Goal: Task Accomplishment & Management: Use online tool/utility

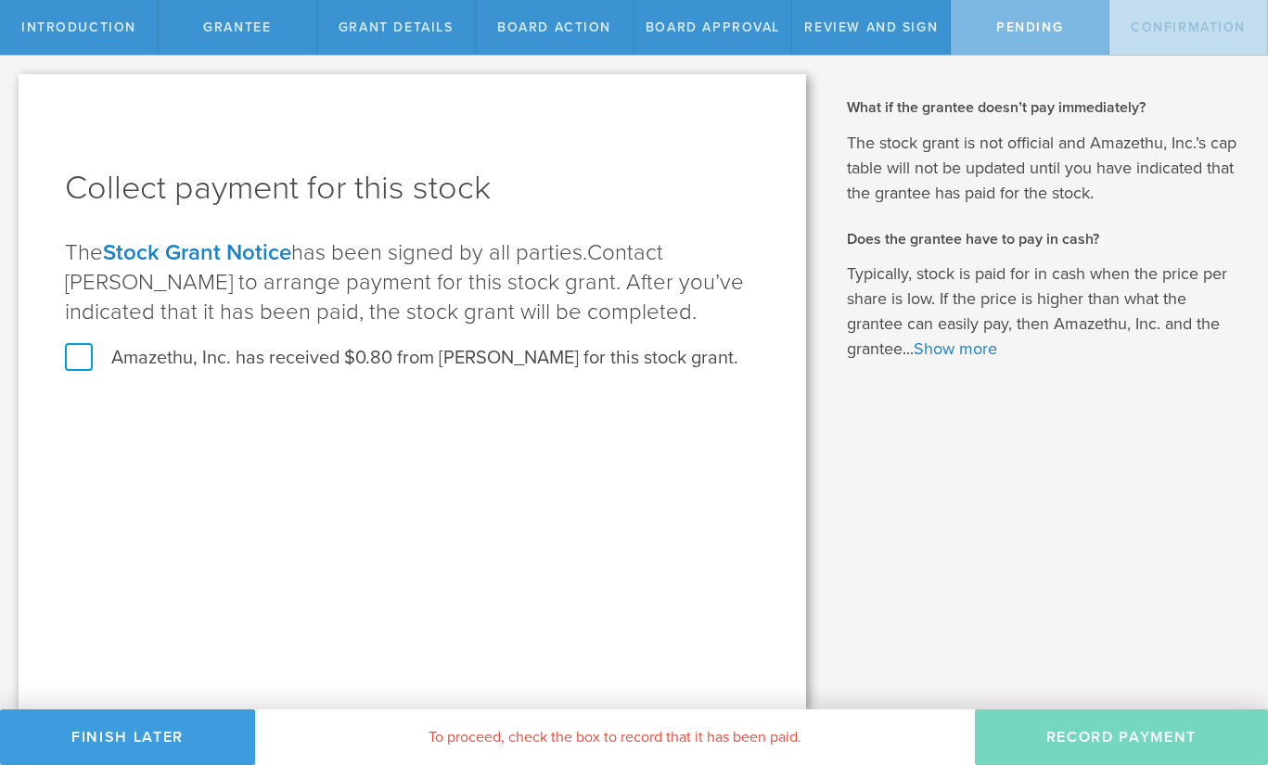
click at [74, 347] on label "Amazethu, Inc. has received $0.80 from Thomas Fennewald for this stock grant." at bounding box center [401, 358] width 673 height 24
click at [0, 0] on input "Amazethu, Inc. has received $0.80 from Thomas Fennewald for this stock grant." at bounding box center [0, 0] width 0 height 0
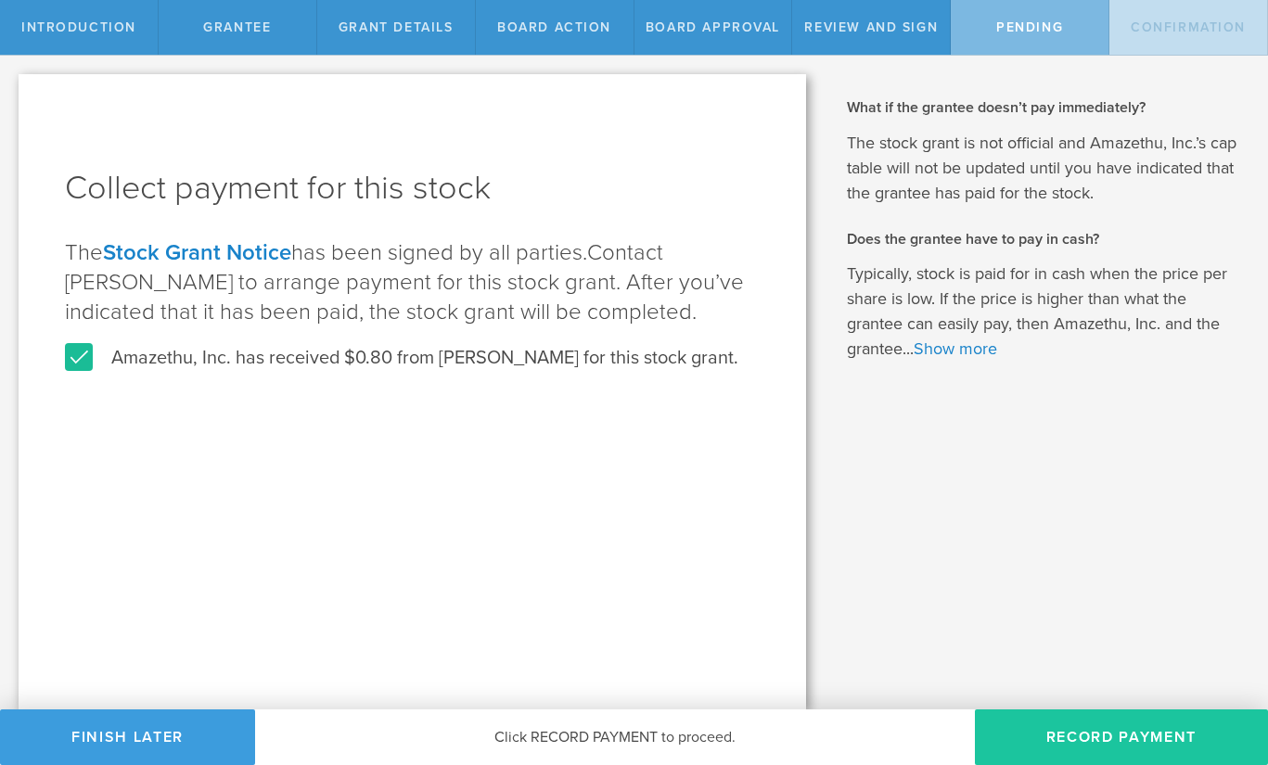
click at [1097, 727] on button "Record Payment" at bounding box center [1121, 738] width 293 height 56
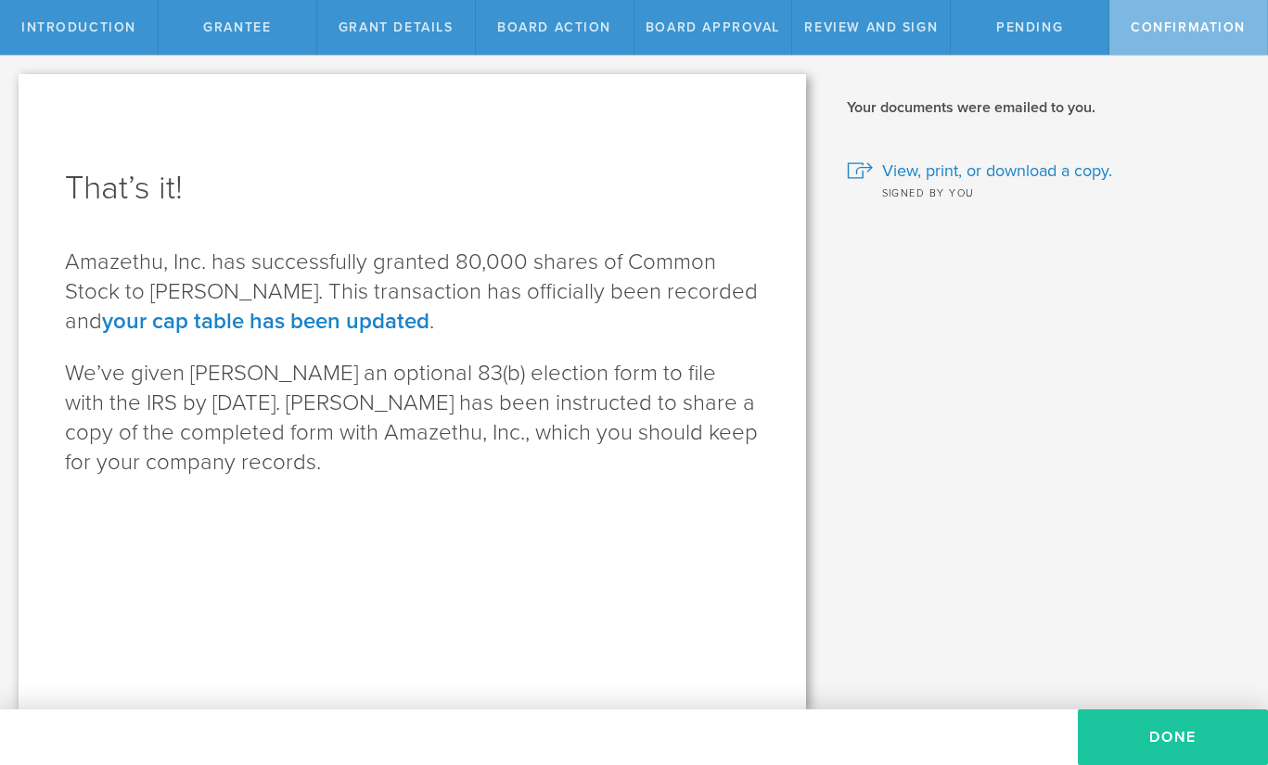
click at [1158, 737] on button "Done" at bounding box center [1173, 738] width 190 height 56
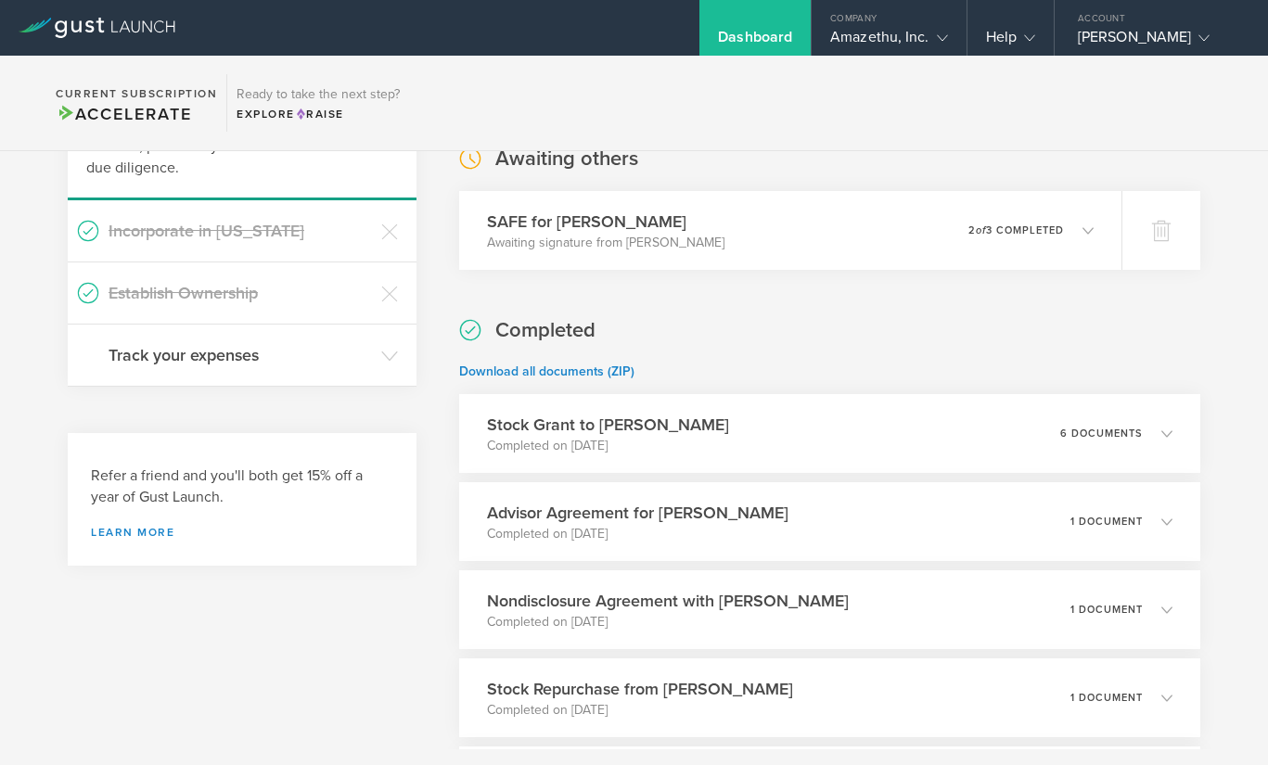
scroll to position [185, 0]
